Goal: Task Accomplishment & Management: Use online tool/utility

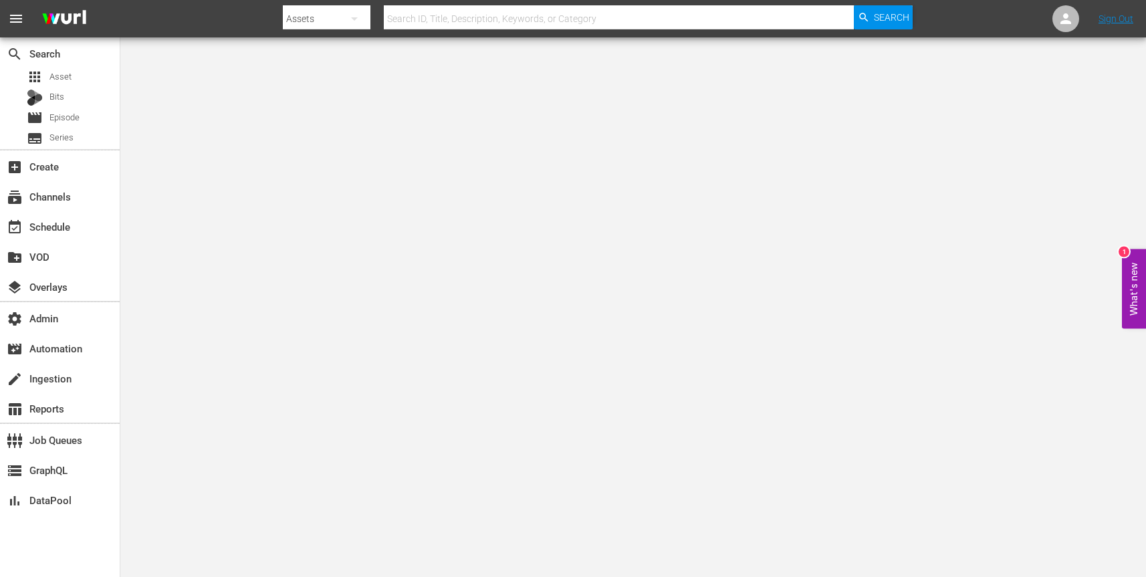
click at [364, 20] on button "button" at bounding box center [354, 19] width 32 height 32
click at [338, 55] on div "Channels" at bounding box center [325, 55] width 53 height 21
click at [468, 15] on input "text" at bounding box center [619, 19] width 470 height 32
paste input "cinedigm_entertainment_corp_screamboxtv_1"
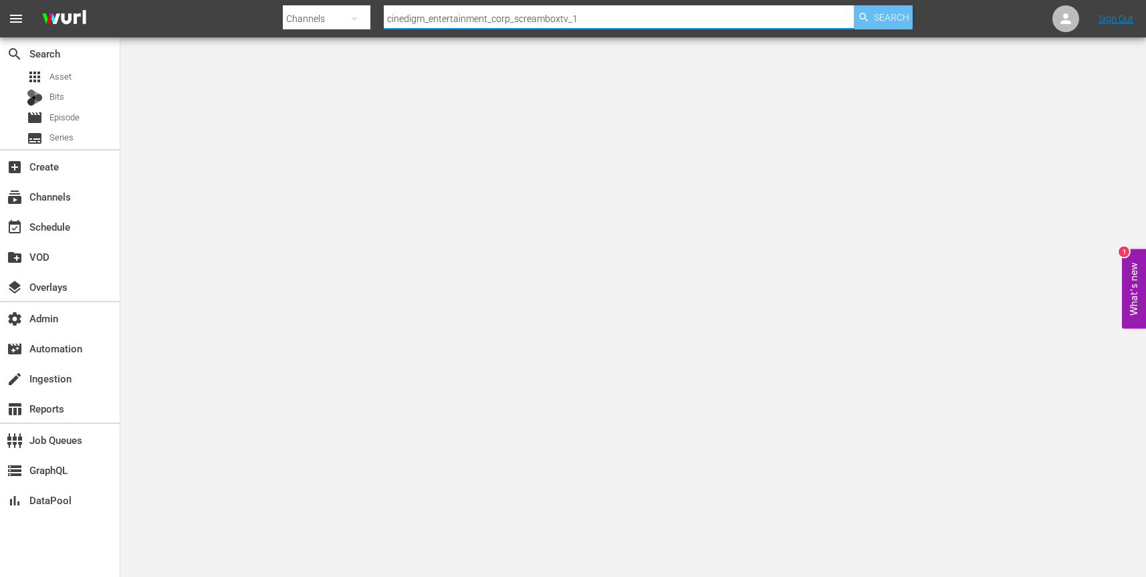
type input "cinedigm_entertainment_corp_screamboxtv_1"
click at [875, 13] on span "Search" at bounding box center [891, 17] width 35 height 24
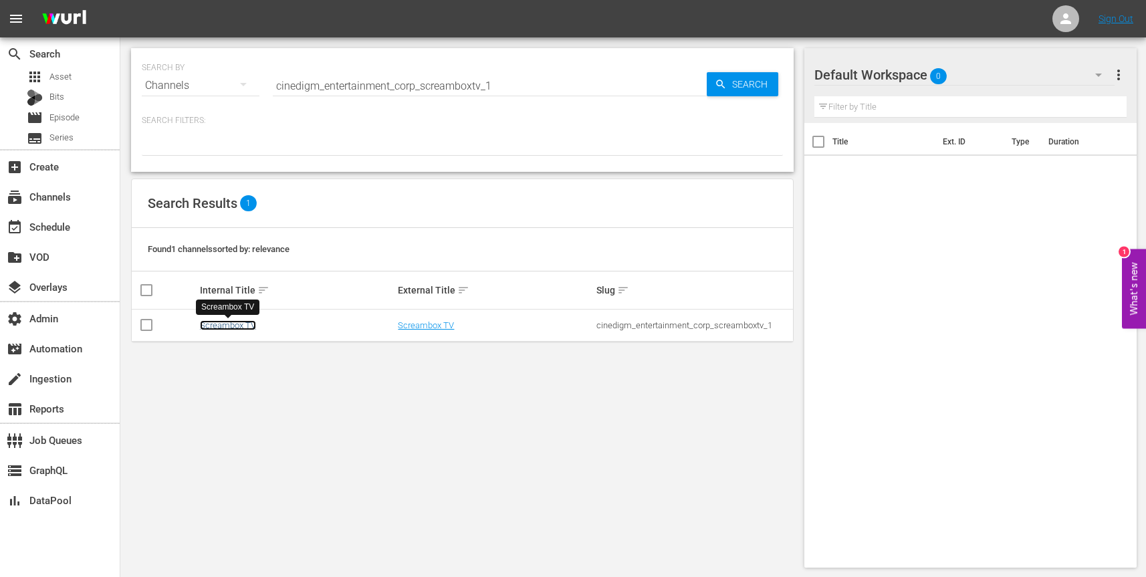
click at [243, 324] on link "Screambox TV" at bounding box center [228, 325] width 56 height 10
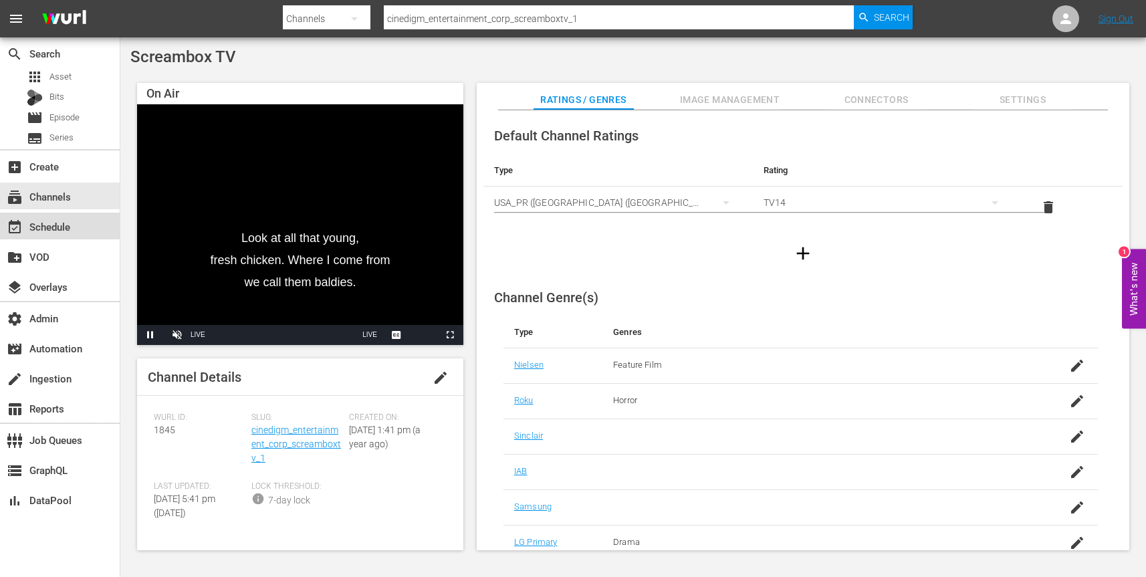
click at [66, 225] on div "event_available Schedule" at bounding box center [37, 225] width 75 height 12
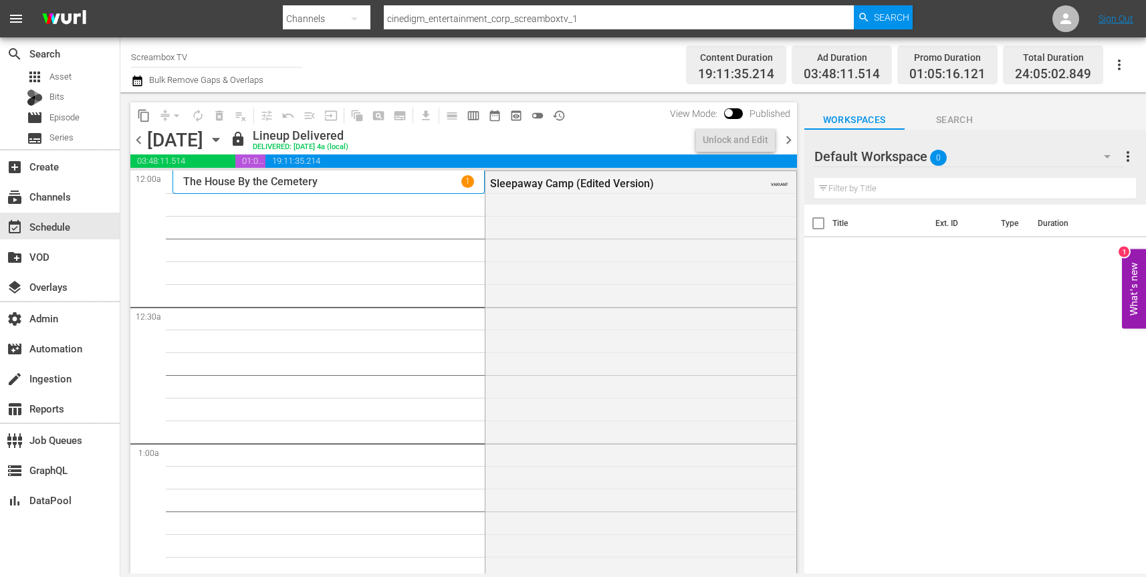
click at [223, 142] on icon "button" at bounding box center [216, 139] width 15 height 15
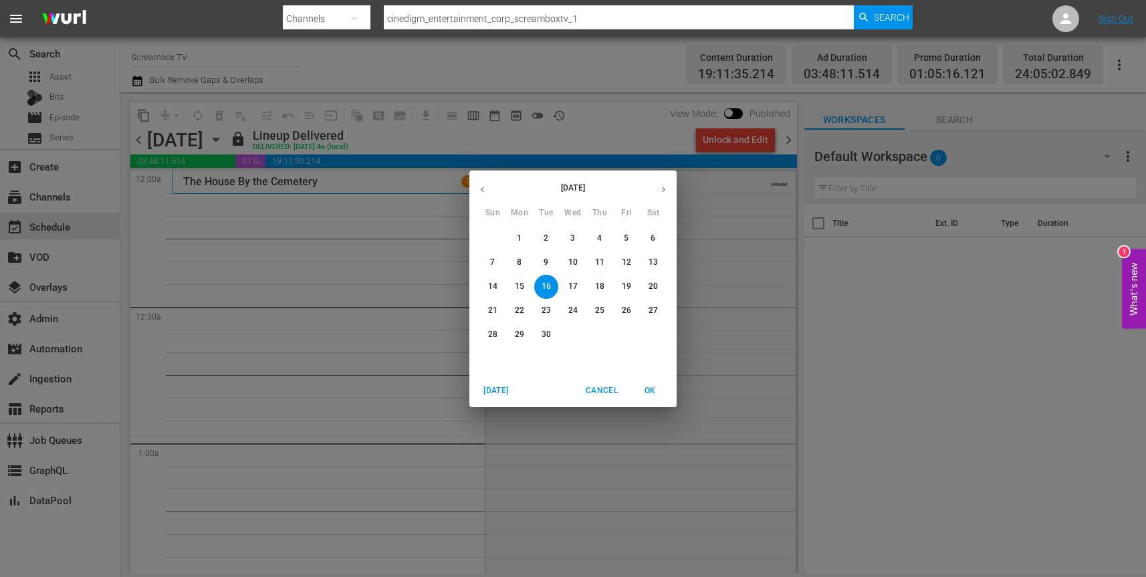
click at [576, 285] on p "17" at bounding box center [572, 286] width 9 height 11
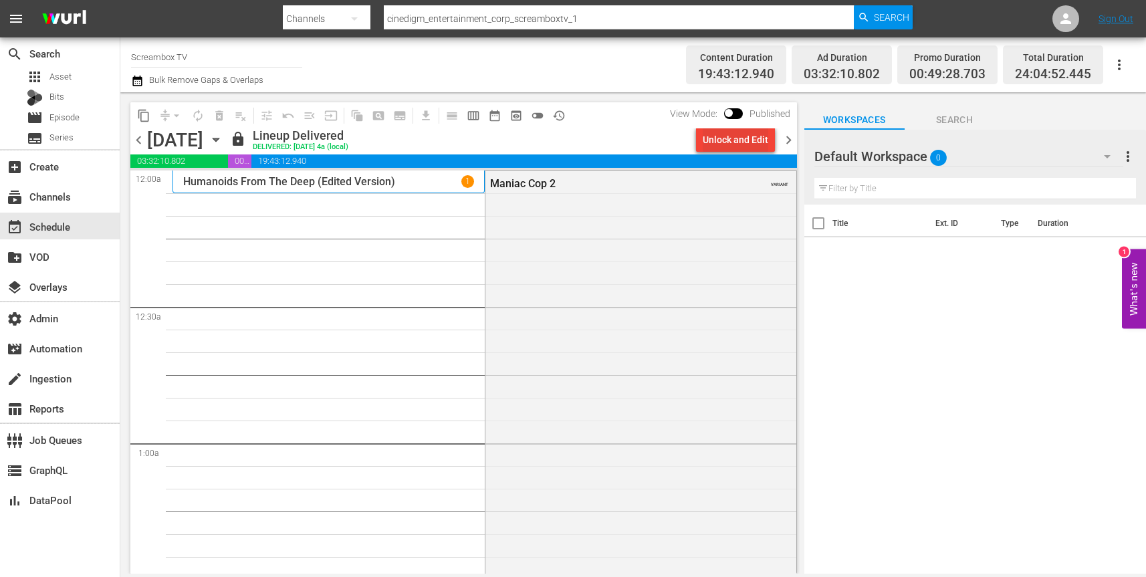
click at [733, 141] on div "Unlock and Edit" at bounding box center [736, 140] width 66 height 24
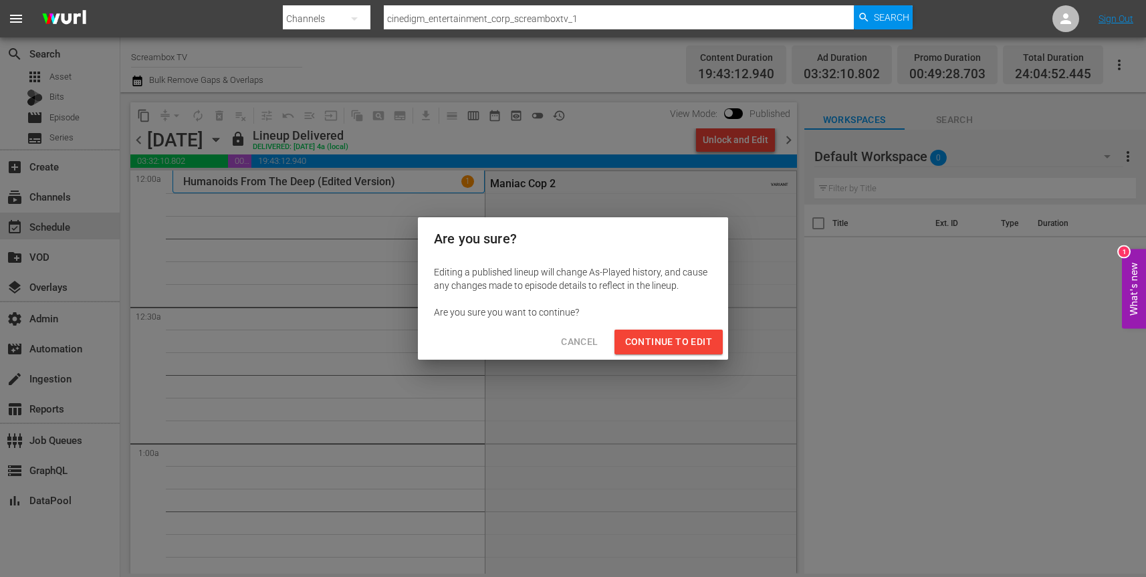
click at [680, 346] on span "Continue to Edit" at bounding box center [668, 342] width 87 height 17
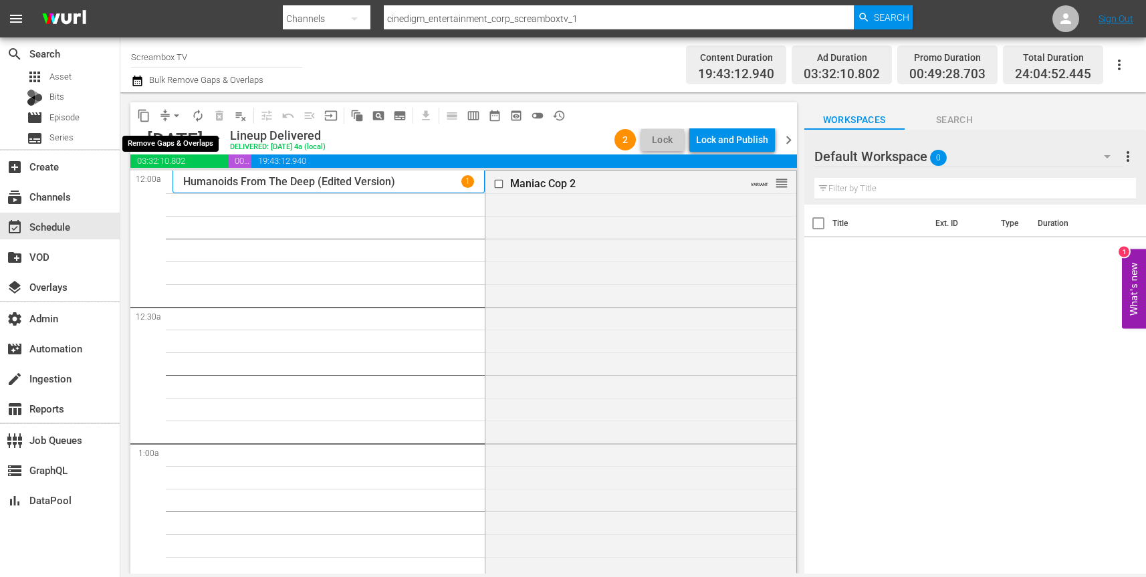
click at [177, 114] on span "arrow_drop_down" at bounding box center [176, 115] width 13 height 13
click at [148, 188] on li "Align to End of Previous Day" at bounding box center [177, 187] width 140 height 22
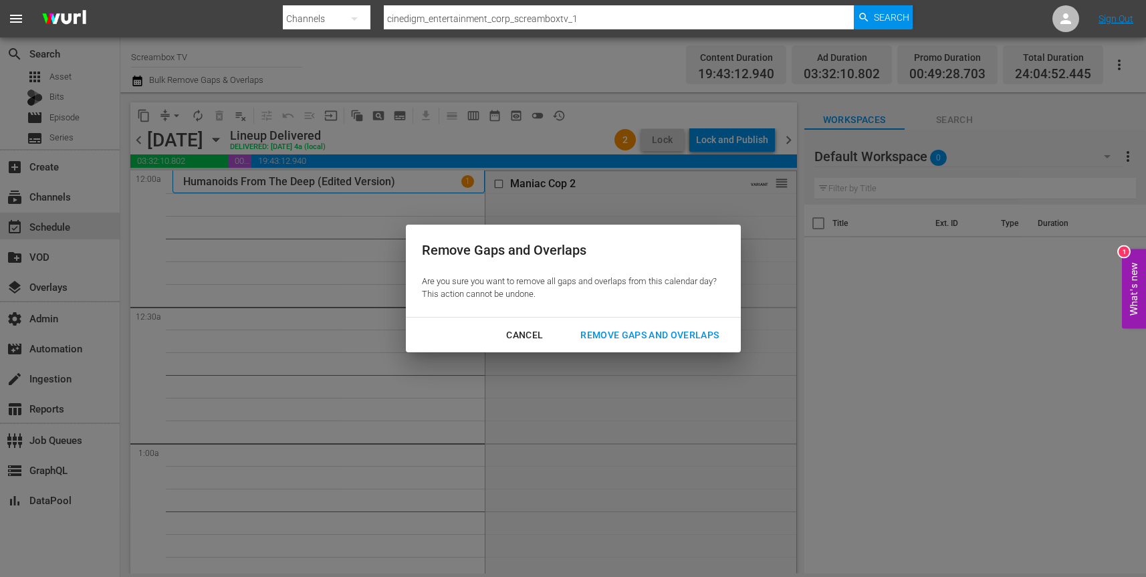
click at [679, 340] on div "Remove Gaps and Overlaps" at bounding box center [650, 335] width 160 height 17
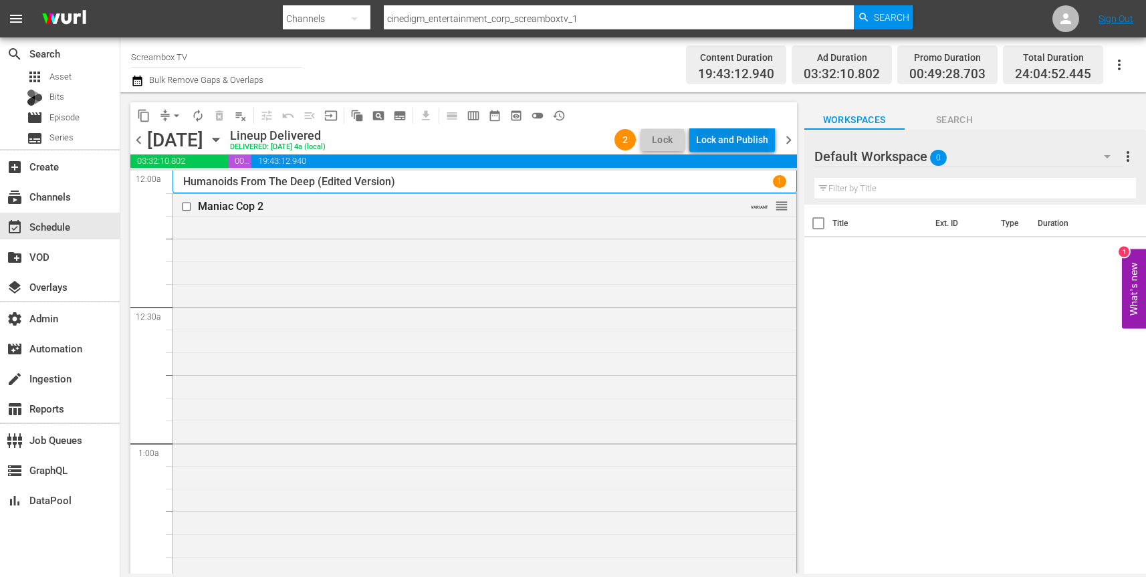
click at [730, 139] on div "Lock and Publish" at bounding box center [732, 140] width 72 height 24
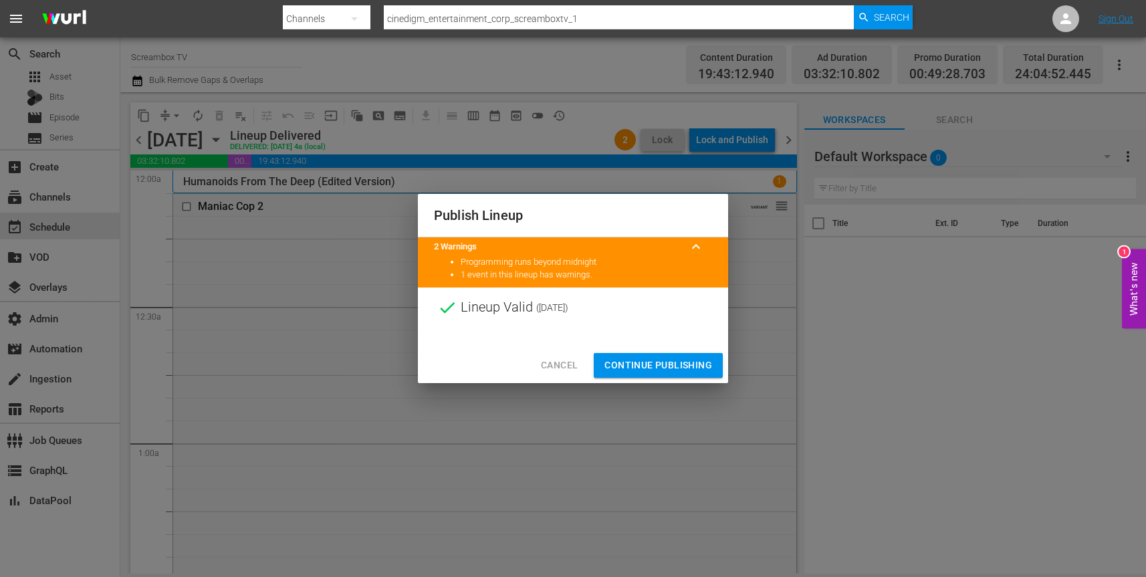
click at [649, 362] on span "Continue Publishing" at bounding box center [659, 365] width 108 height 17
